Goal: Contribute content: Add original content to the website for others to see

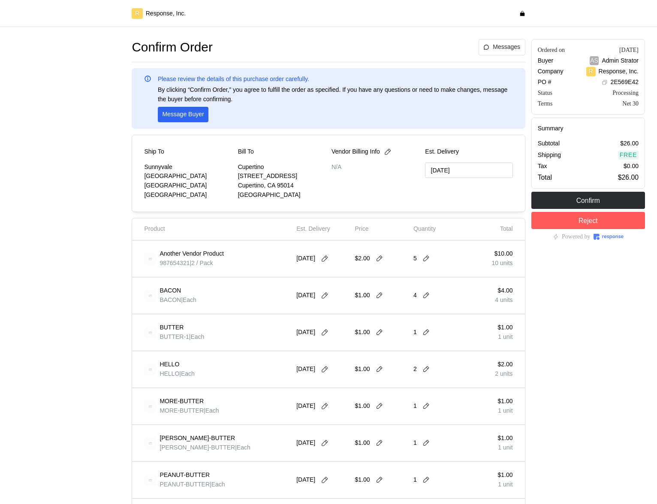
type input "10/01/2025"
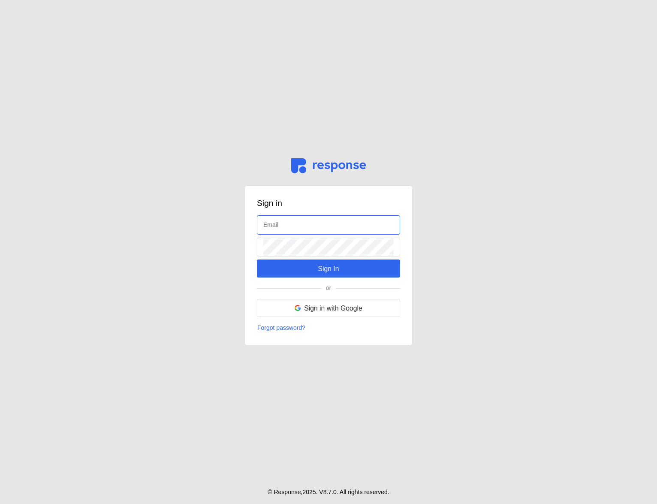
click at [295, 215] on div at bounding box center [328, 224] width 143 height 19
type input "admin@tryresponse.com"
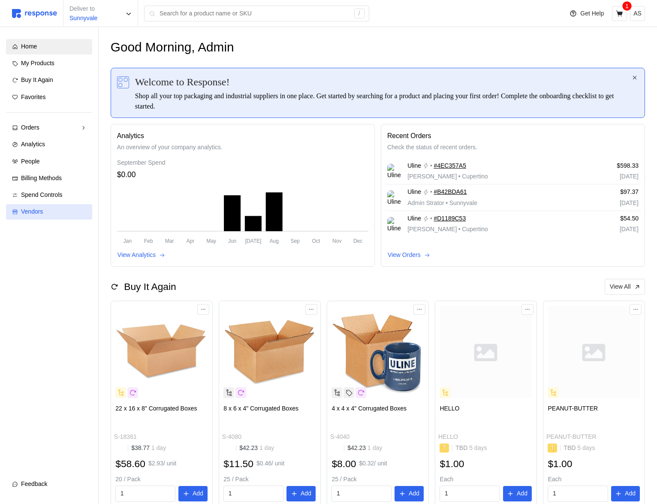
click at [70, 215] on div "Vendors" at bounding box center [53, 211] width 65 height 9
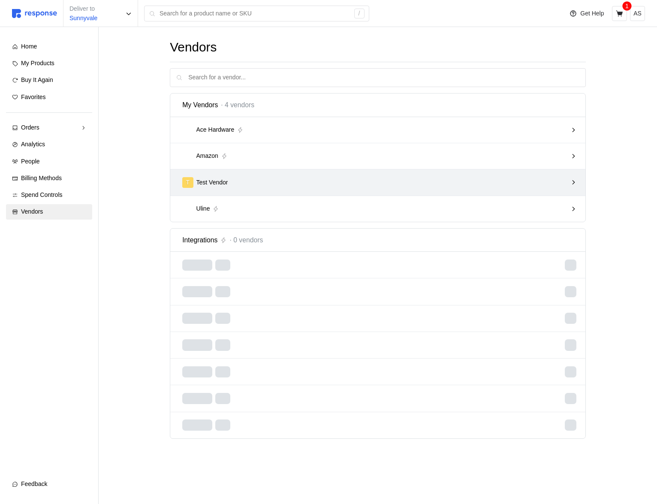
click at [442, 181] on div "T Test Vendor" at bounding box center [374, 182] width 385 height 11
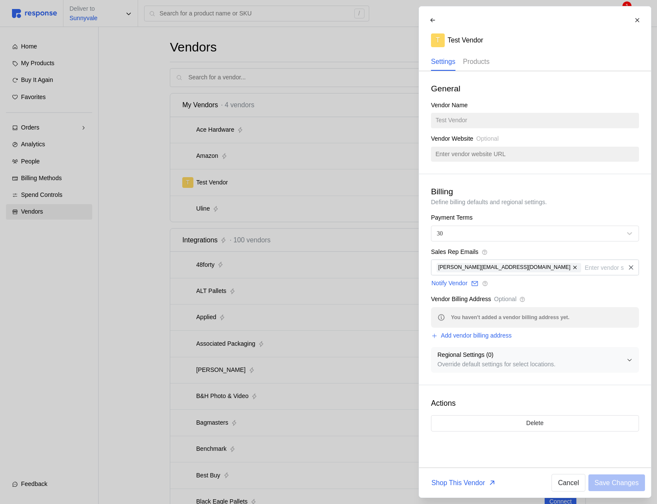
click at [481, 61] on p "Products" at bounding box center [476, 61] width 27 height 11
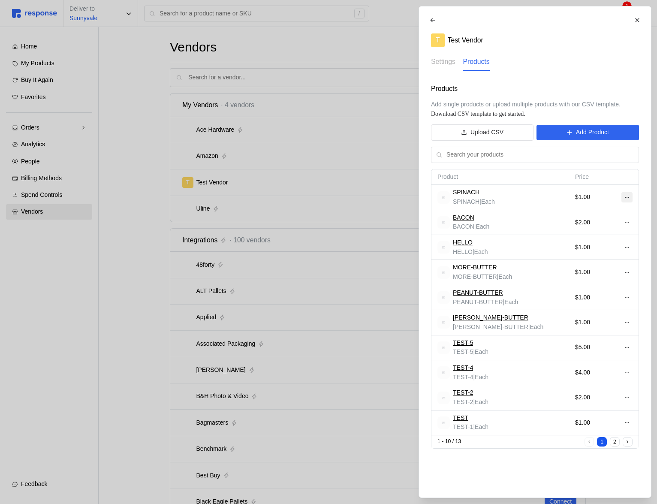
click at [629, 198] on icon at bounding box center [626, 197] width 6 height 6
click at [611, 213] on p "Edit" at bounding box center [598, 215] width 55 height 9
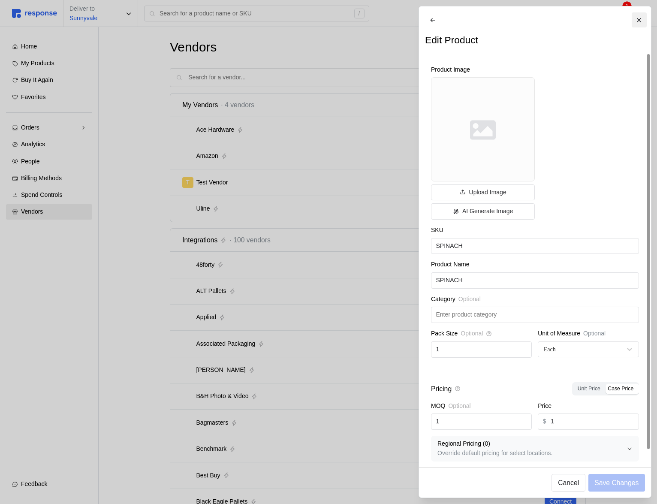
click at [637, 22] on icon at bounding box center [639, 20] width 6 height 6
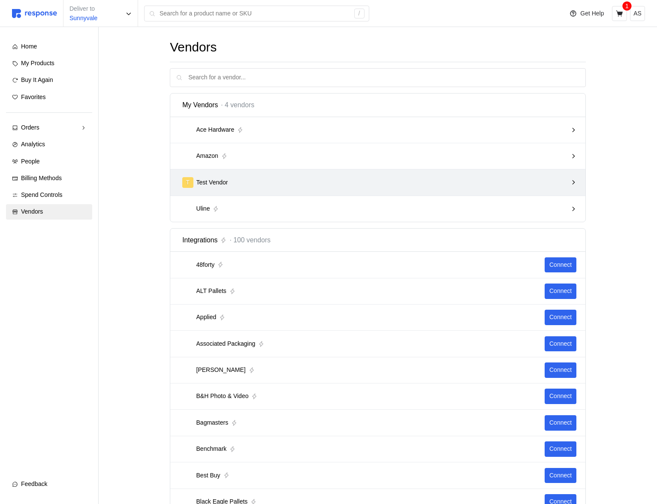
click at [247, 185] on div "T Test Vendor" at bounding box center [374, 182] width 385 height 11
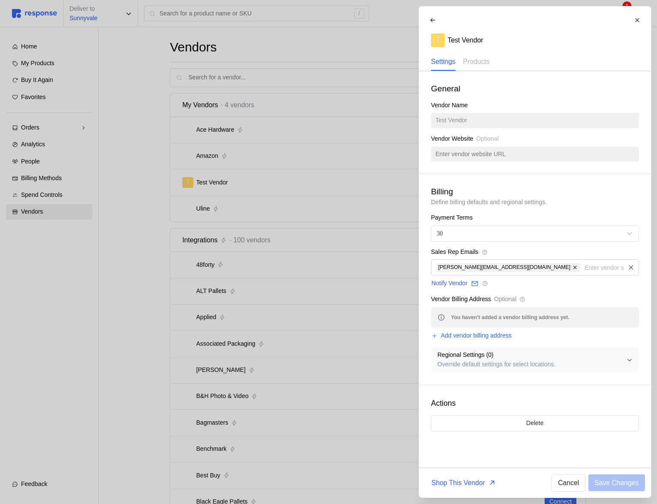
drag, startPoint x: 298, startPoint y: 229, endPoint x: 364, endPoint y: 180, distance: 81.8
click at [300, 227] on div at bounding box center [328, 252] width 657 height 504
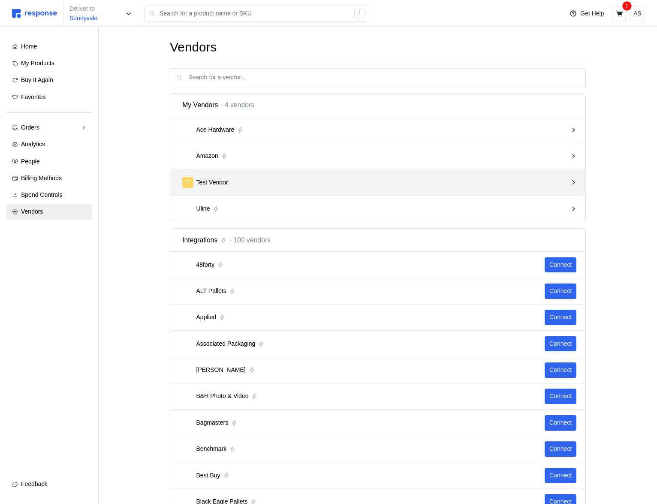
click at [385, 180] on div "T Test Vendor" at bounding box center [374, 182] width 385 height 11
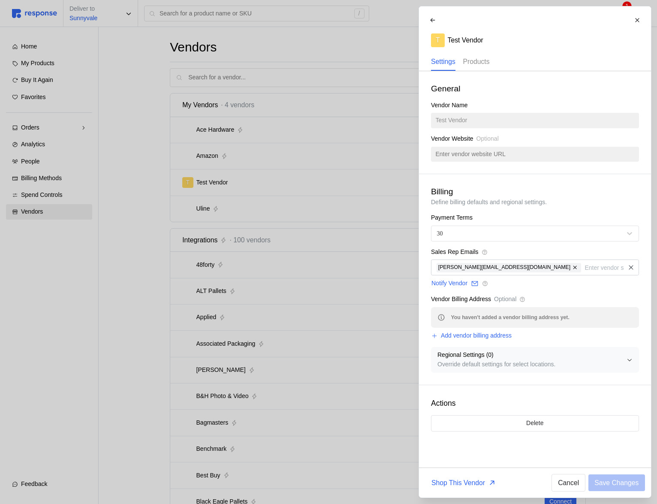
click at [482, 60] on p "Products" at bounding box center [476, 61] width 27 height 11
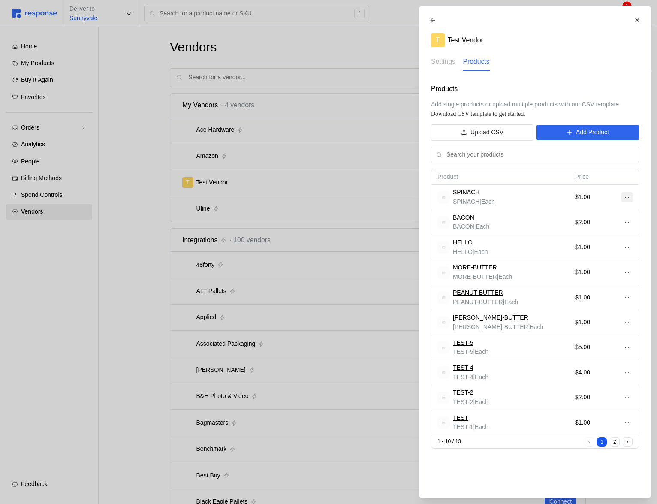
click at [624, 198] on icon at bounding box center [626, 197] width 6 height 6
click at [611, 211] on p "Edit" at bounding box center [598, 215] width 55 height 9
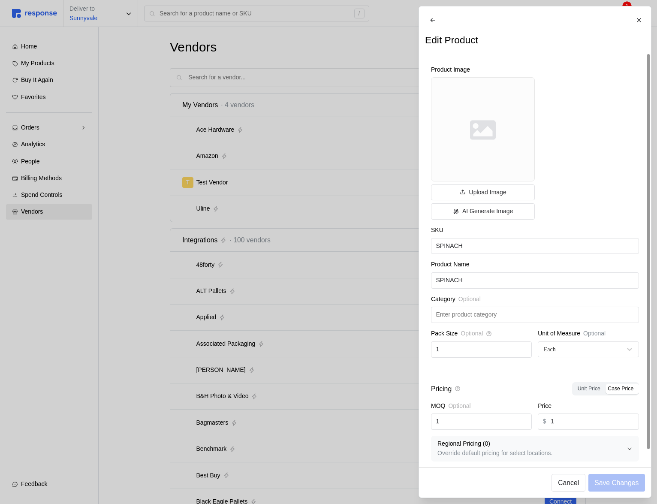
scroll to position [12, 0]
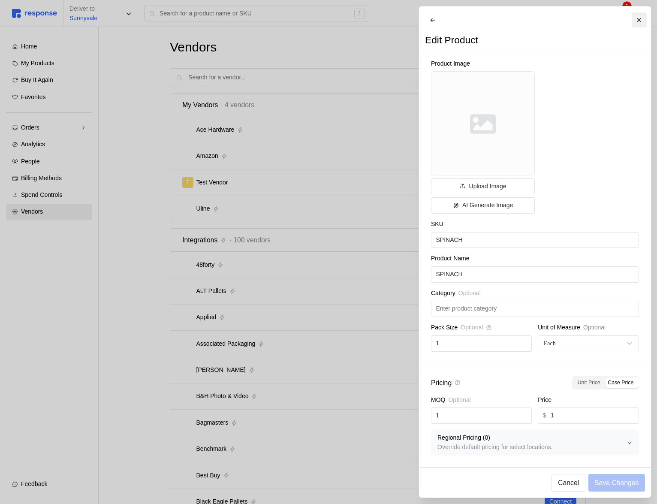
click at [639, 21] on icon at bounding box center [639, 20] width 6 height 6
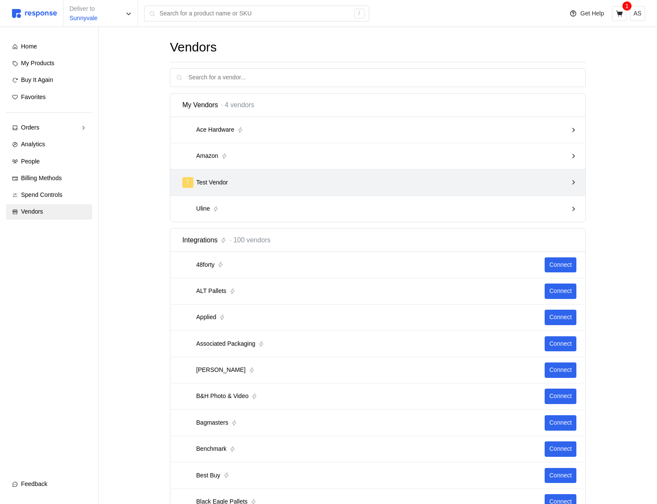
click at [527, 183] on div "T Test Vendor" at bounding box center [374, 182] width 385 height 11
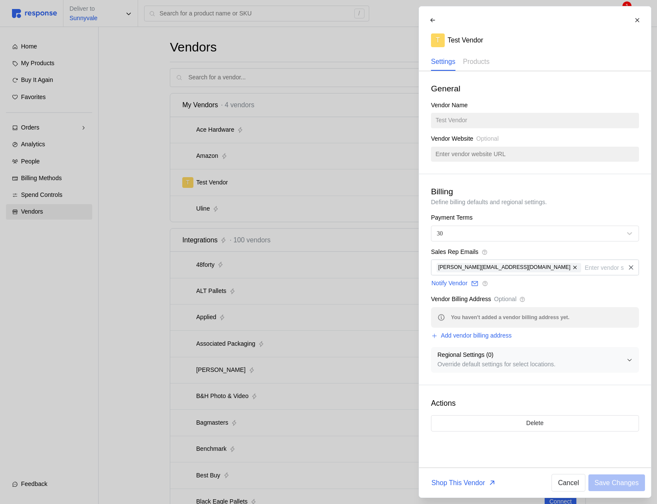
click at [297, 185] on div at bounding box center [328, 252] width 657 height 504
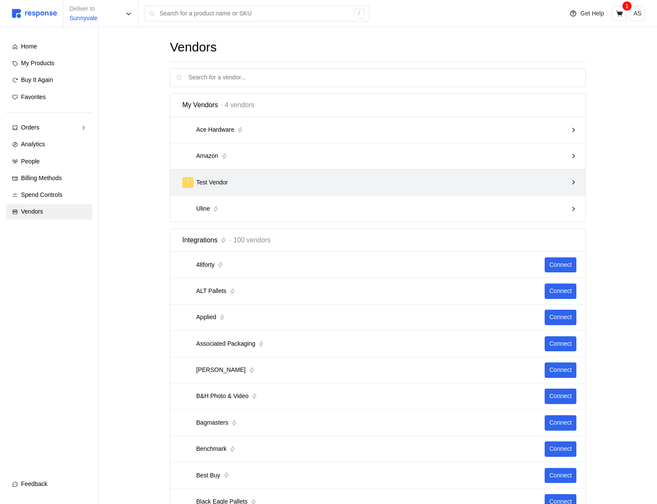
click at [252, 182] on div "T Test Vendor" at bounding box center [374, 182] width 385 height 11
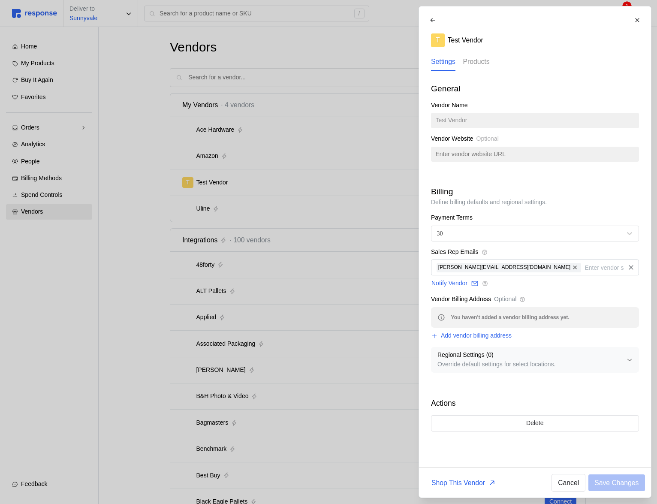
click at [489, 58] on p "Products" at bounding box center [476, 61] width 27 height 11
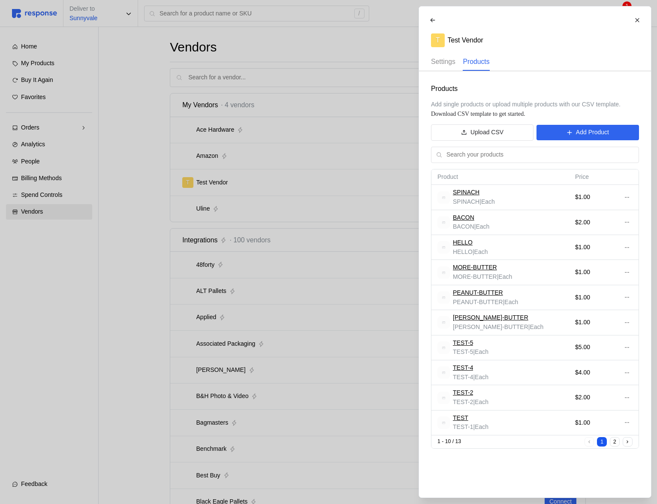
click at [445, 63] on p "Settings" at bounding box center [443, 61] width 24 height 11
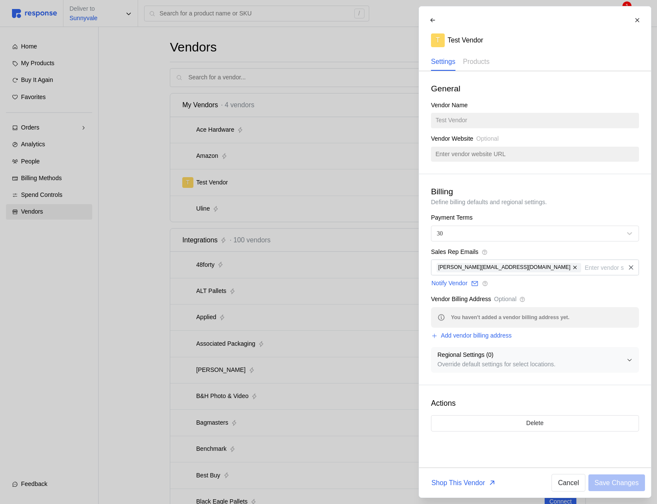
click at [199, 112] on div at bounding box center [328, 252] width 657 height 504
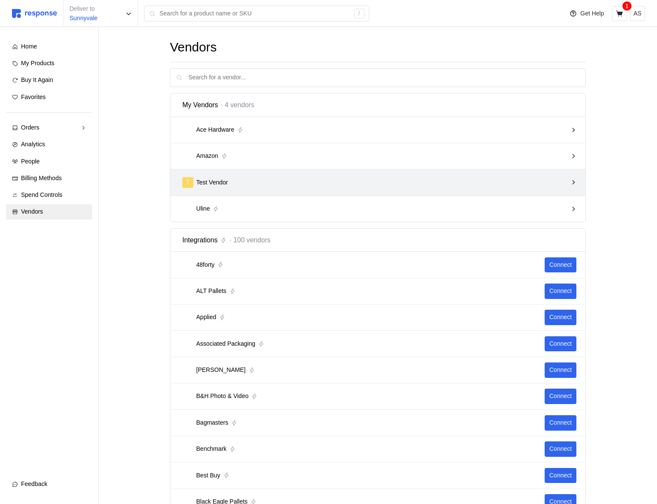
click at [238, 178] on div "T Test Vendor" at bounding box center [374, 182] width 385 height 11
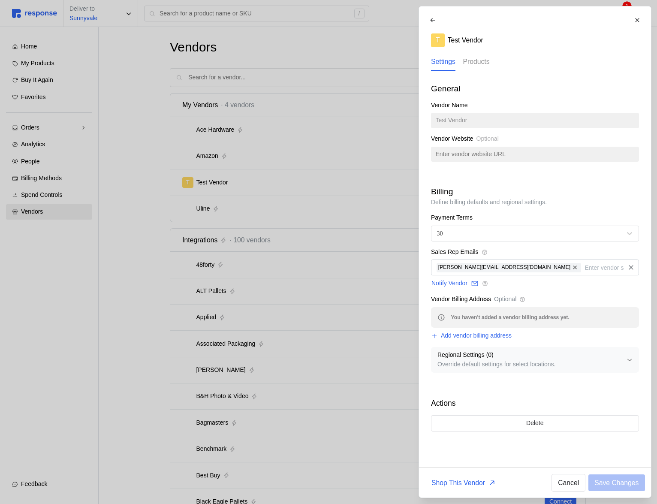
click at [481, 58] on p "Products" at bounding box center [476, 61] width 27 height 11
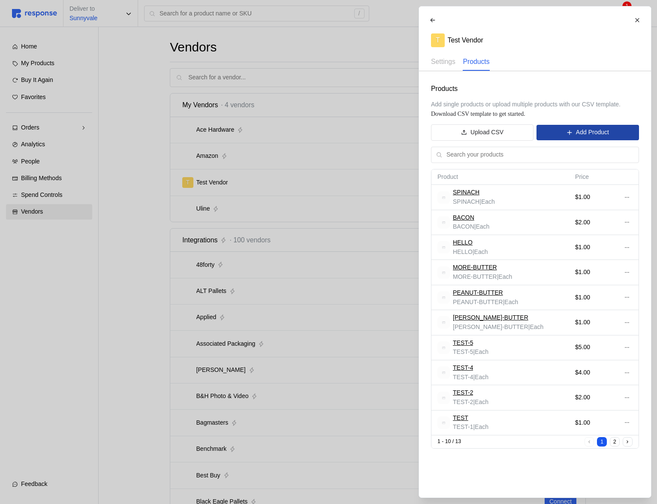
click at [599, 130] on p "Add Product" at bounding box center [591, 132] width 33 height 9
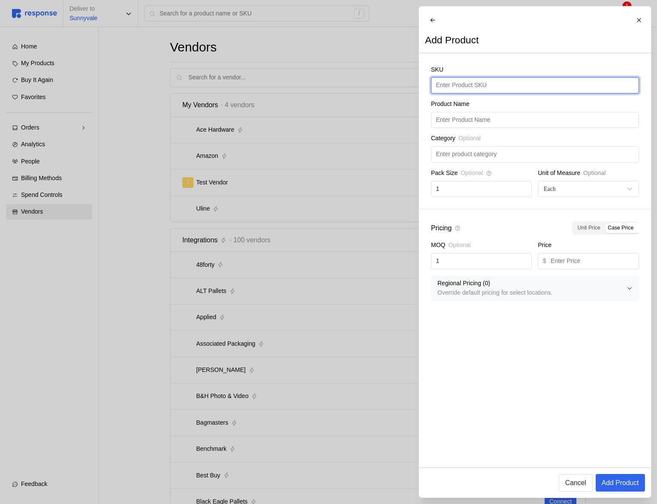
click at [498, 93] on input "text" at bounding box center [535, 85] width 198 height 15
type input "TEST-6"
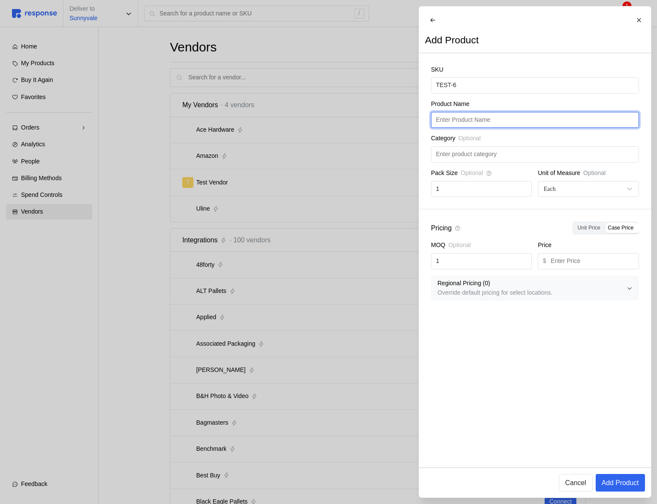
click at [489, 123] on input "text" at bounding box center [535, 119] width 198 height 15
paste input "TEST-6"
type input "TEST-6"
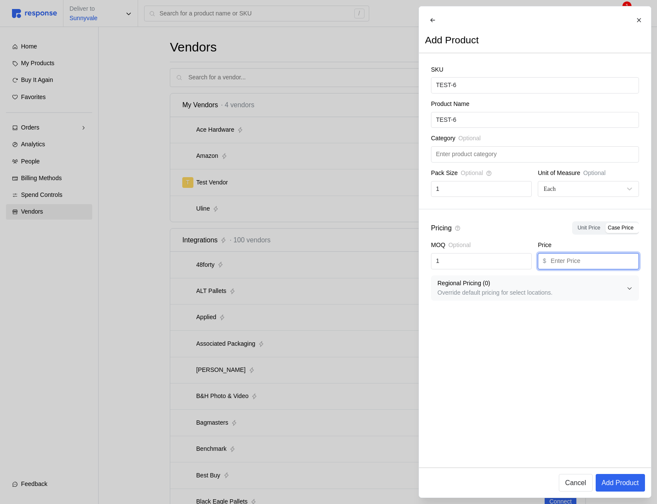
click at [582, 264] on input "text" at bounding box center [592, 260] width 83 height 15
type input "1"
click at [627, 478] on p "Add Product" at bounding box center [619, 482] width 37 height 11
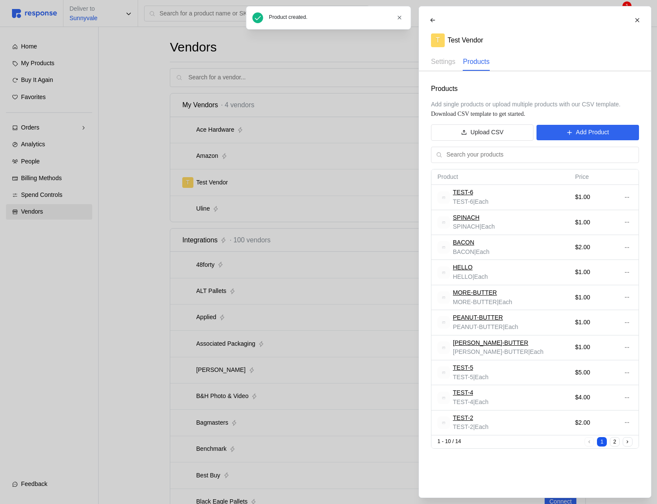
click at [327, 245] on div at bounding box center [328, 252] width 657 height 504
